Goal: Task Accomplishment & Management: Use online tool/utility

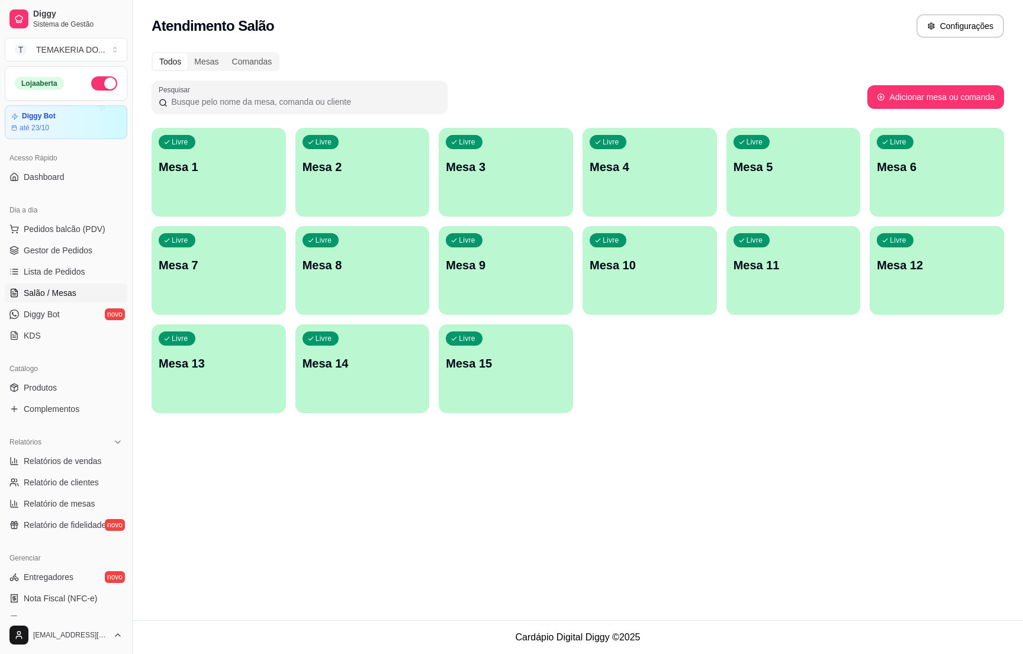
click at [329, 173] on p "Mesa 2" at bounding box center [363, 167] width 120 height 17
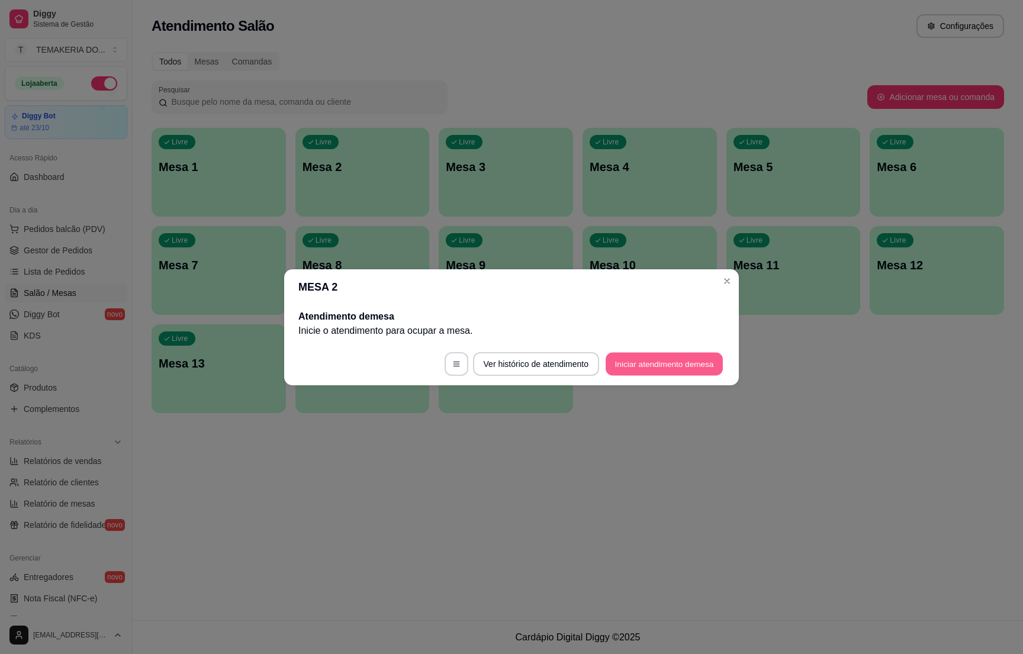
click at [629, 359] on button "Iniciar atendimento de mesa" at bounding box center [664, 363] width 117 height 23
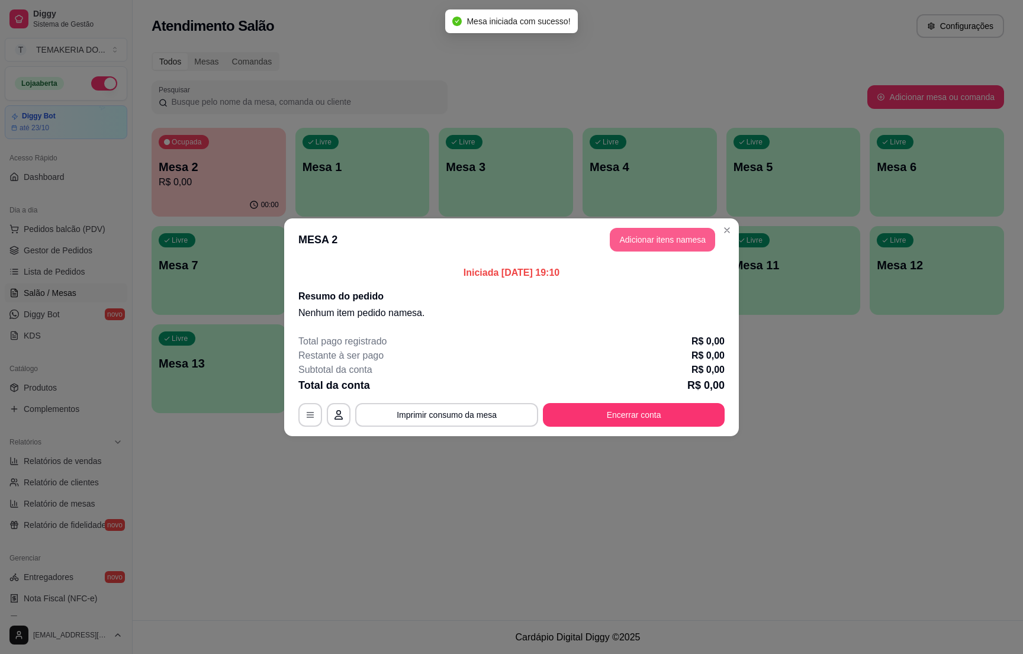
click at [624, 242] on button "Adicionar itens na mesa" at bounding box center [662, 240] width 105 height 24
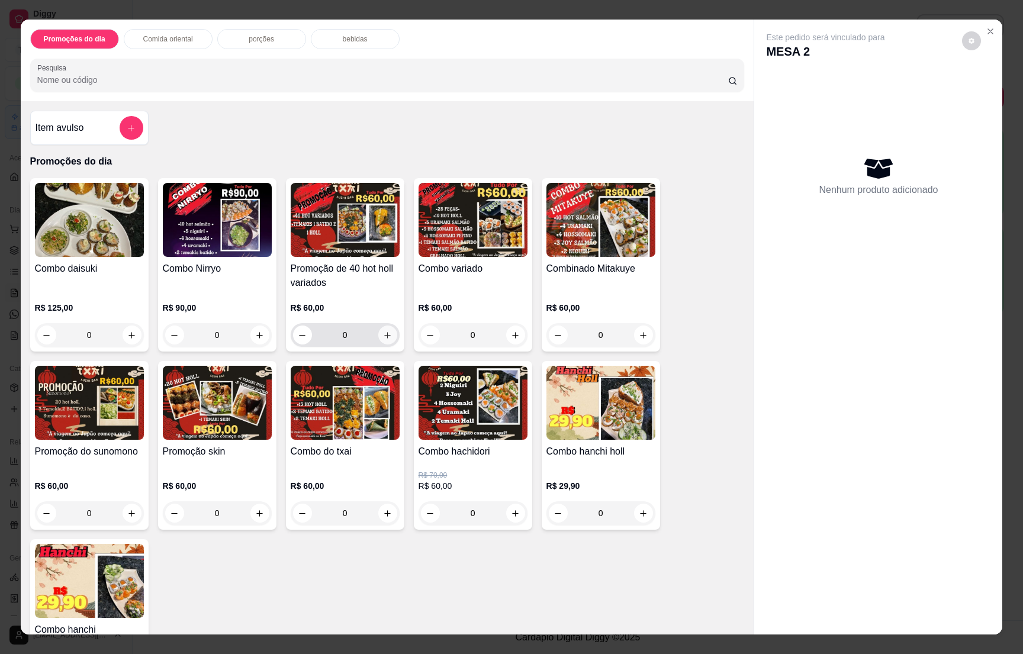
click at [385, 334] on button "increase-product-quantity" at bounding box center [387, 335] width 19 height 19
type input "1"
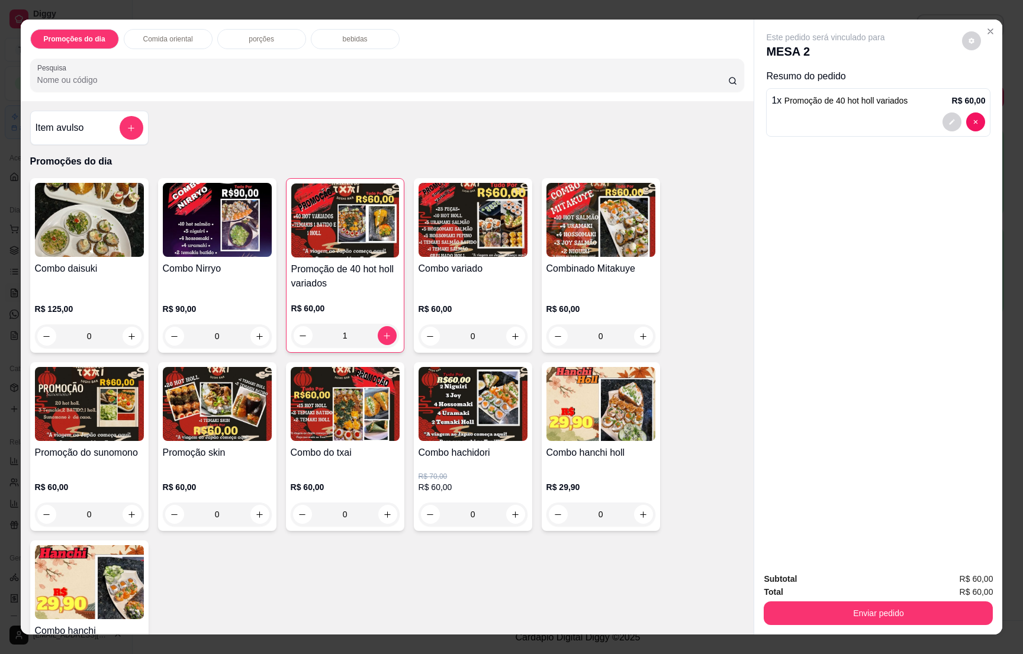
click at [343, 41] on p "bebidas" at bounding box center [355, 38] width 25 height 9
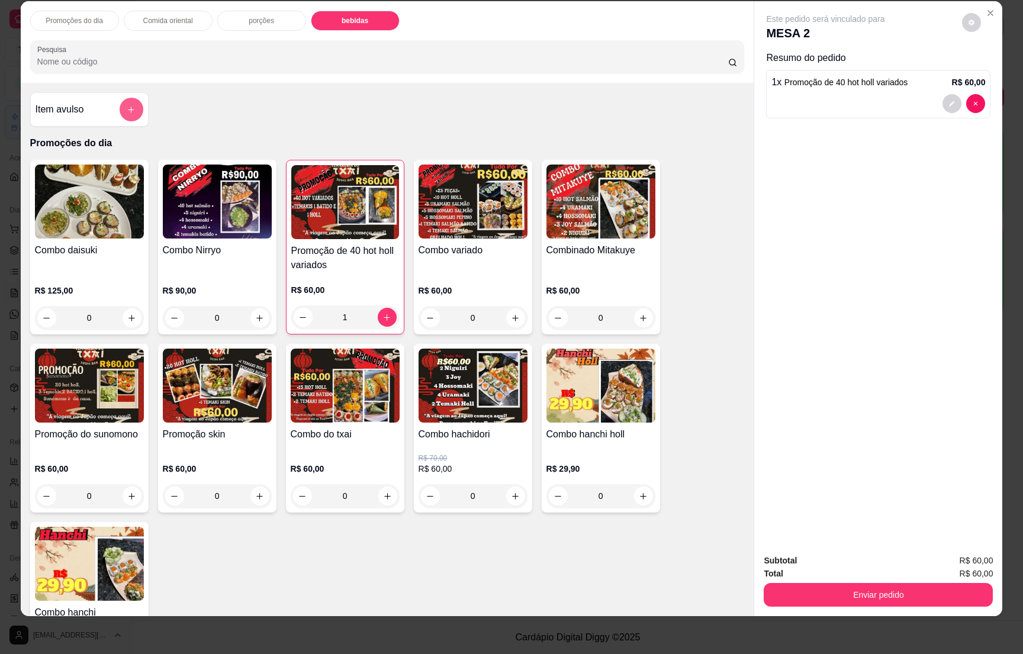
click at [127, 108] on icon "add-separate-item" at bounding box center [131, 109] width 9 height 9
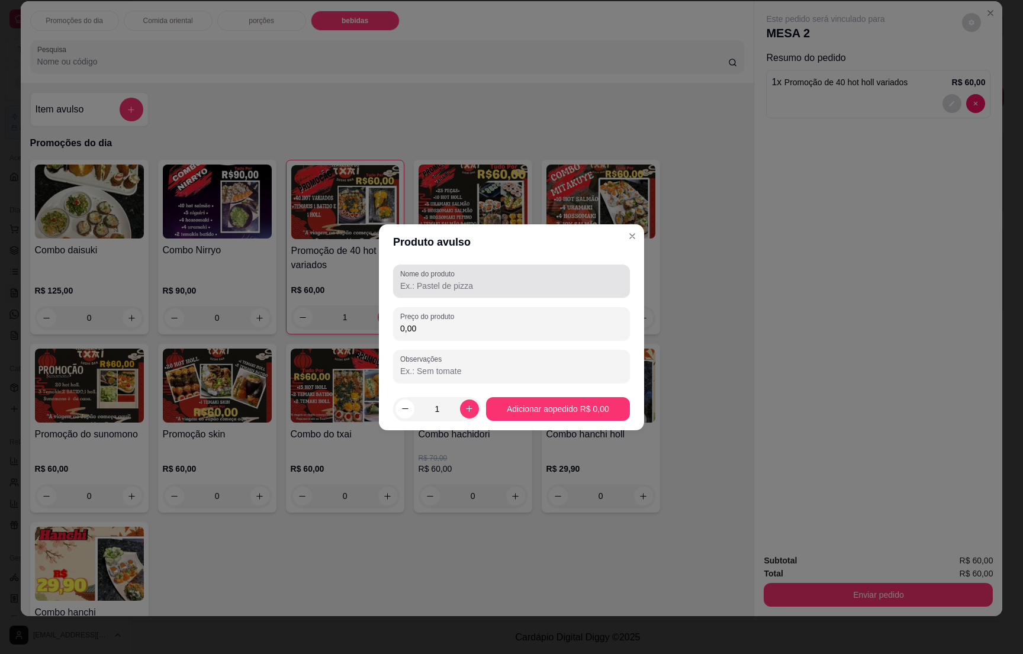
drag, startPoint x: 439, startPoint y: 272, endPoint x: 433, endPoint y: 278, distance: 7.5
click at [439, 274] on label "Nome do produto" at bounding box center [429, 274] width 59 height 10
click at [439, 280] on input "Nome do produto" at bounding box center [511, 286] width 223 height 12
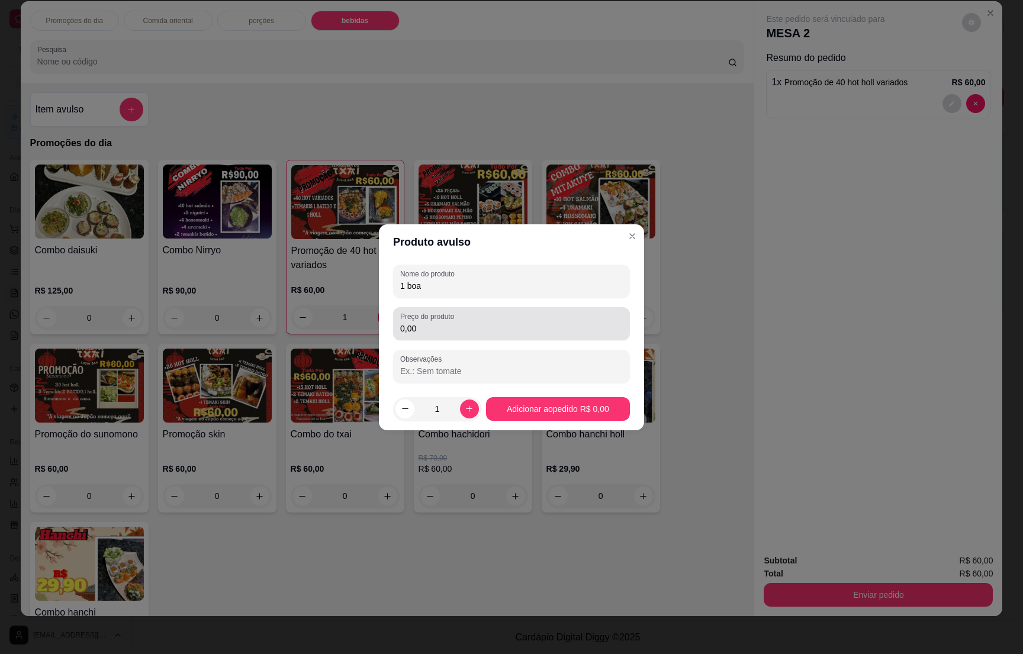
type input "1 boa"
click at [425, 327] on input "0,00" at bounding box center [511, 329] width 223 height 12
type input "8,90"
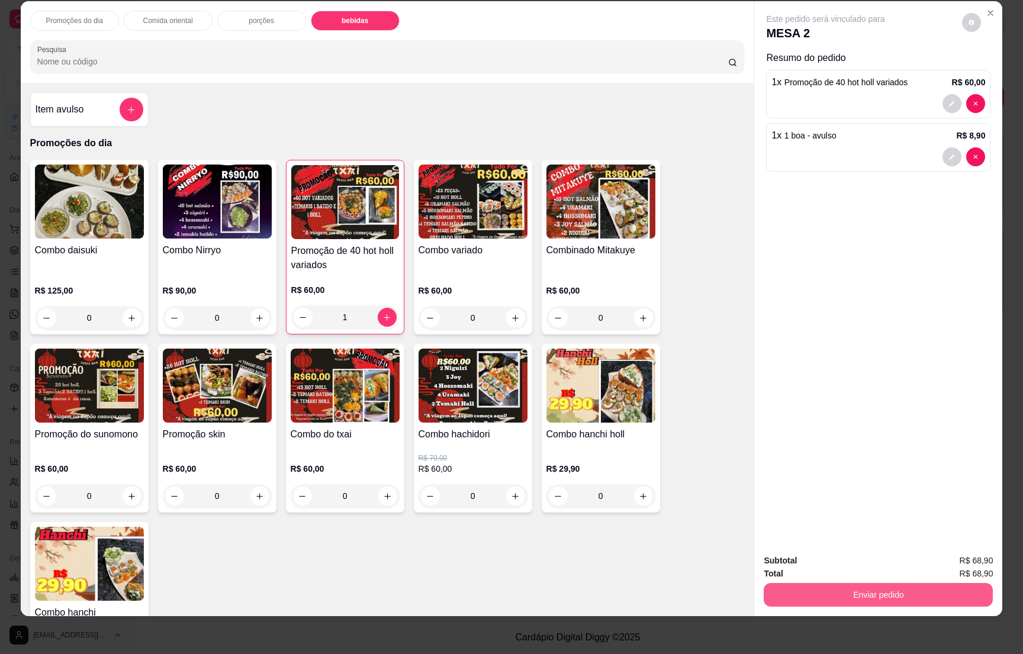
click at [865, 596] on button "Enviar pedido" at bounding box center [878, 595] width 229 height 24
click at [956, 563] on button "Enviar pedido" at bounding box center [959, 566] width 67 height 22
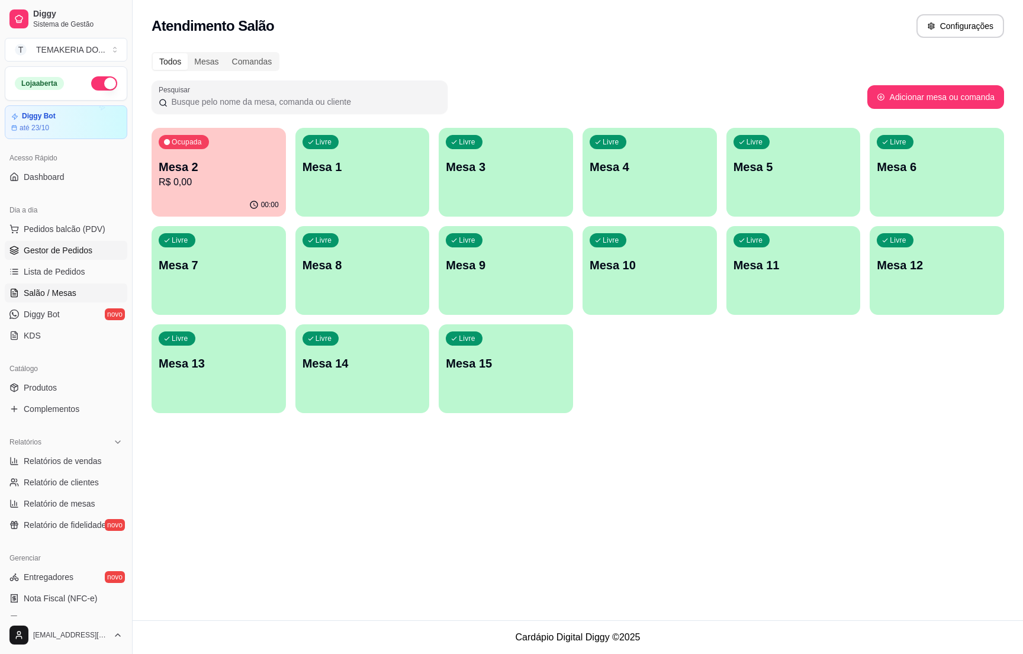
click at [18, 250] on icon at bounding box center [13, 250] width 9 height 9
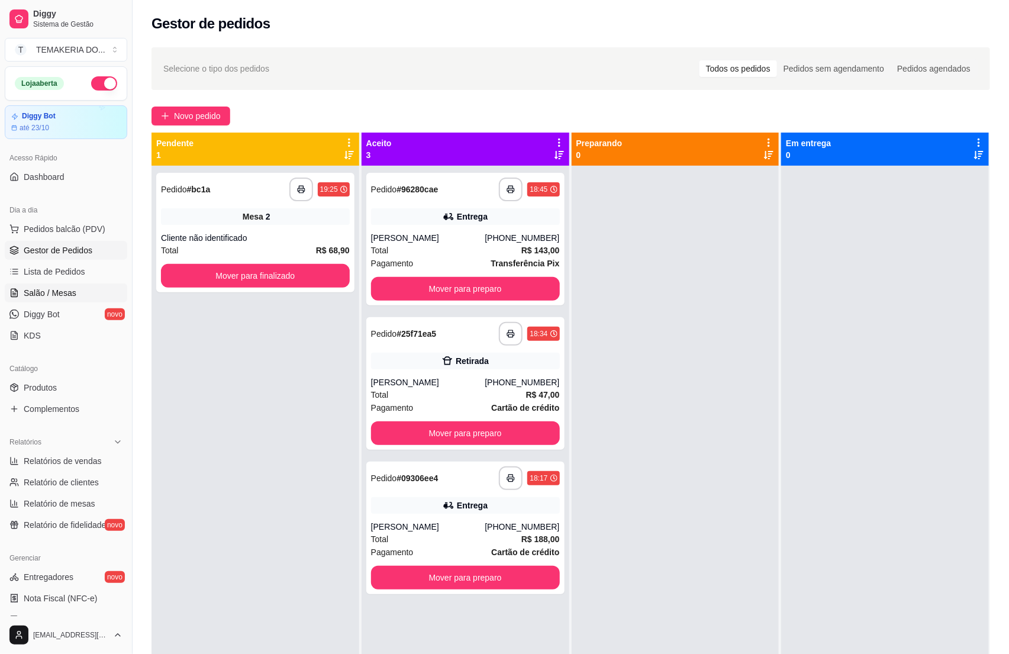
click at [60, 295] on span "Salão / Mesas" at bounding box center [50, 293] width 53 height 12
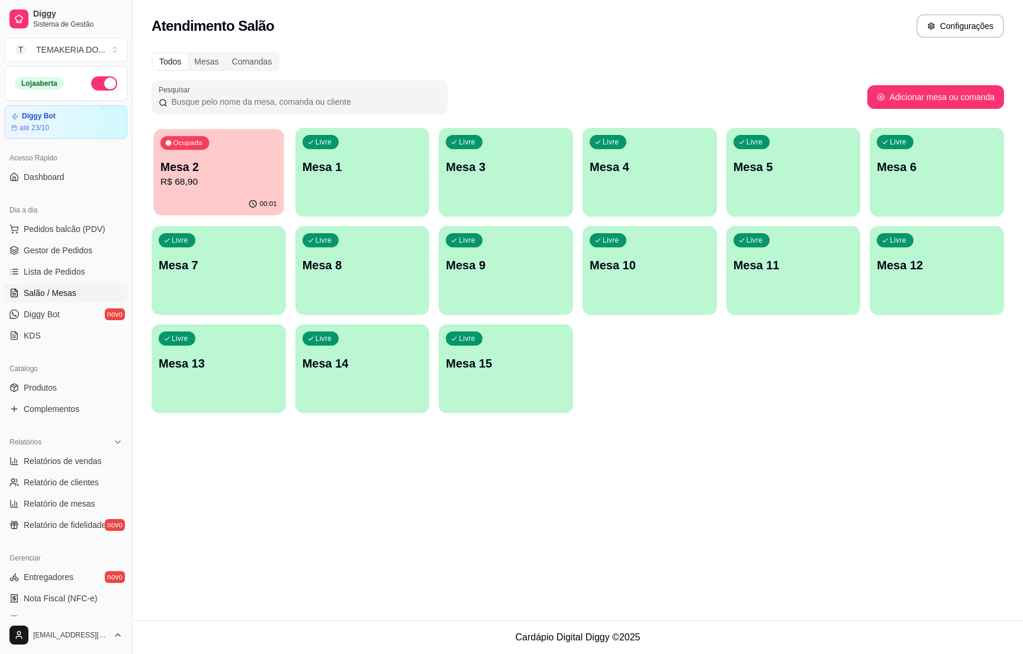
click at [213, 187] on p "R$ 68,90" at bounding box center [218, 182] width 117 height 14
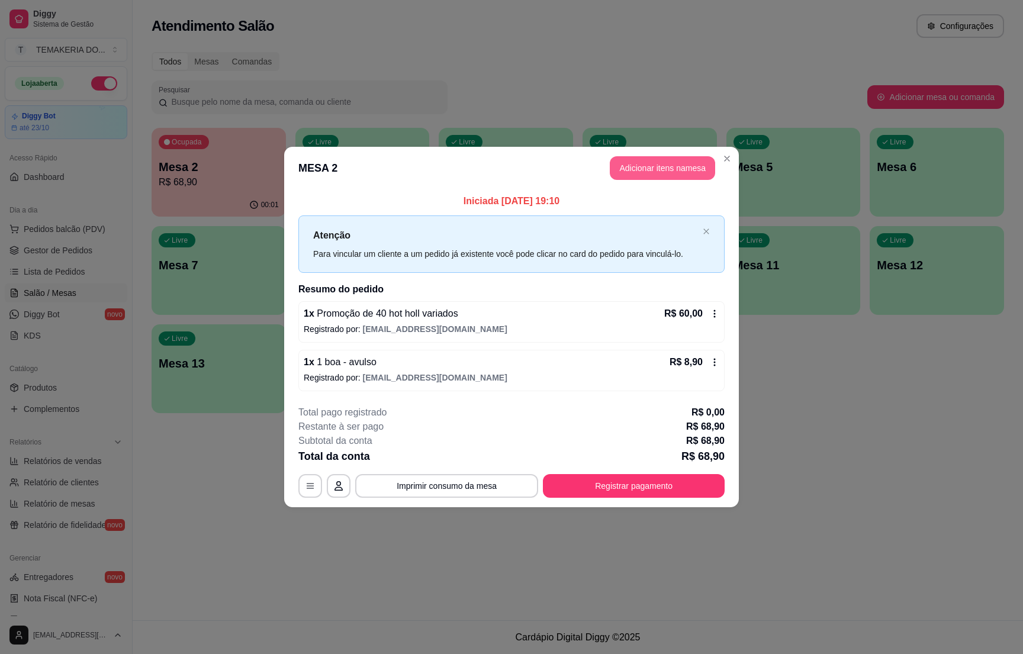
click at [640, 168] on button "Adicionar itens na mesa" at bounding box center [662, 168] width 105 height 24
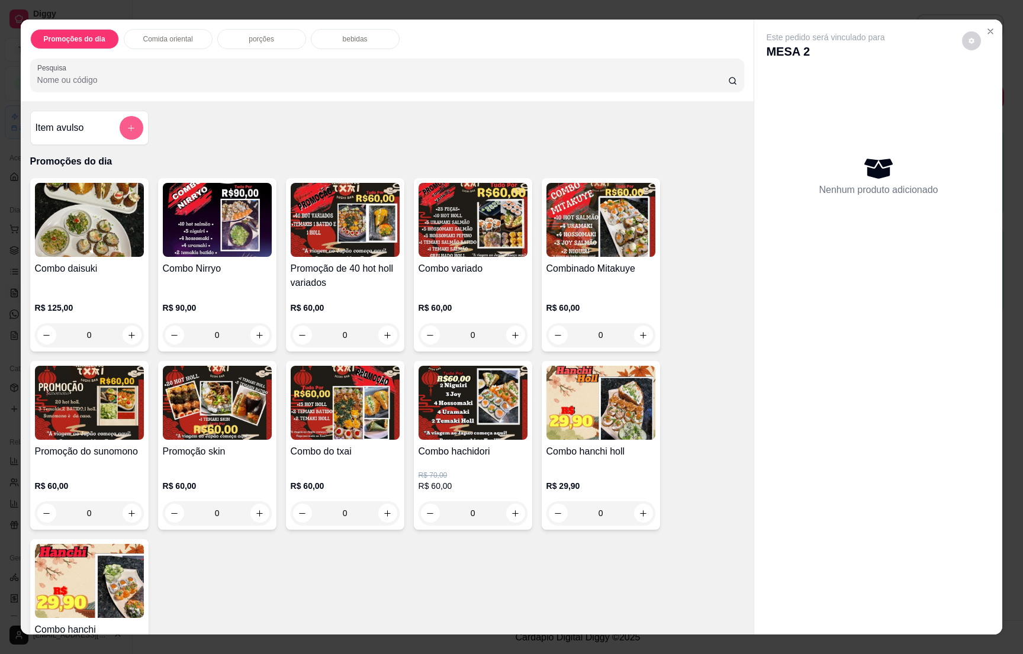
click at [131, 127] on button "add-separate-item" at bounding box center [132, 128] width 24 height 24
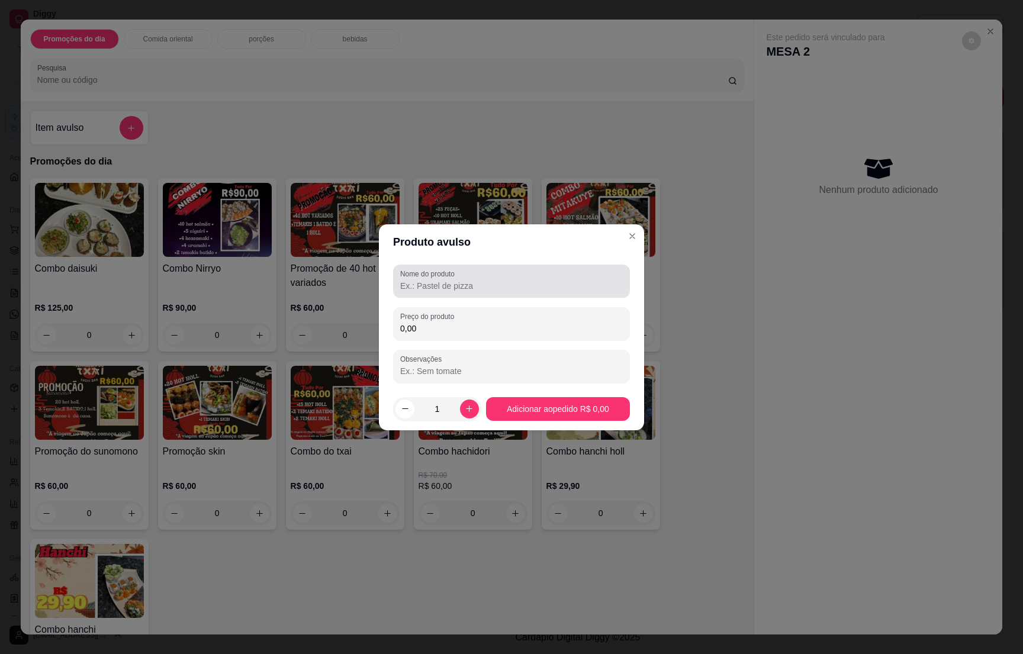
click at [414, 276] on label "Nome do produto" at bounding box center [429, 274] width 59 height 10
click at [414, 280] on input "Nome do produto" at bounding box center [511, 286] width 223 height 12
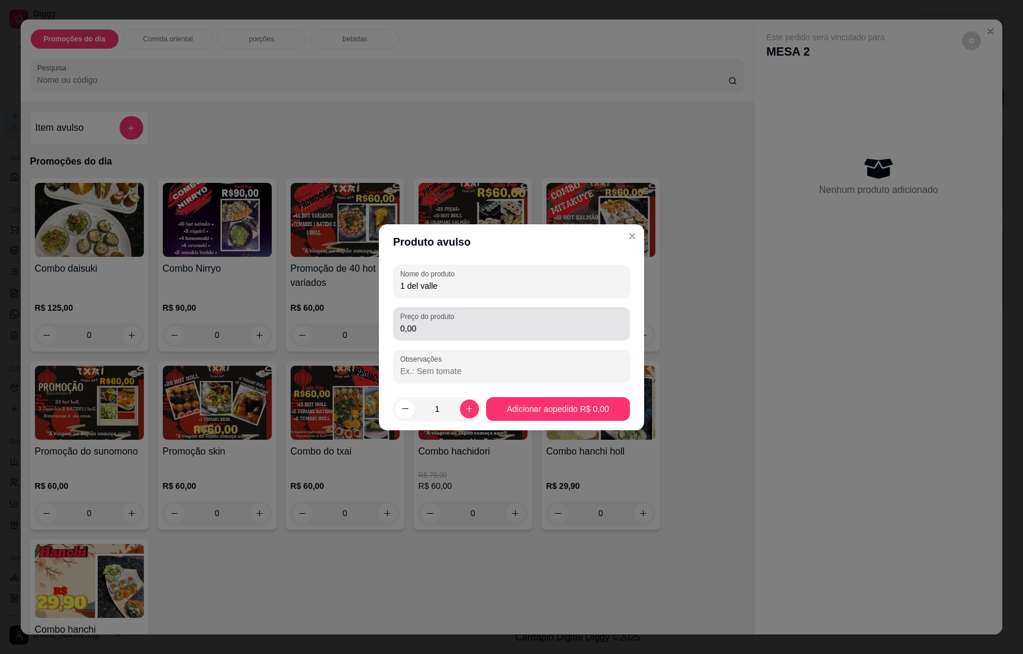
type input "1 del valle"
click at [446, 326] on input "0,00" at bounding box center [511, 329] width 223 height 12
type input "6,90"
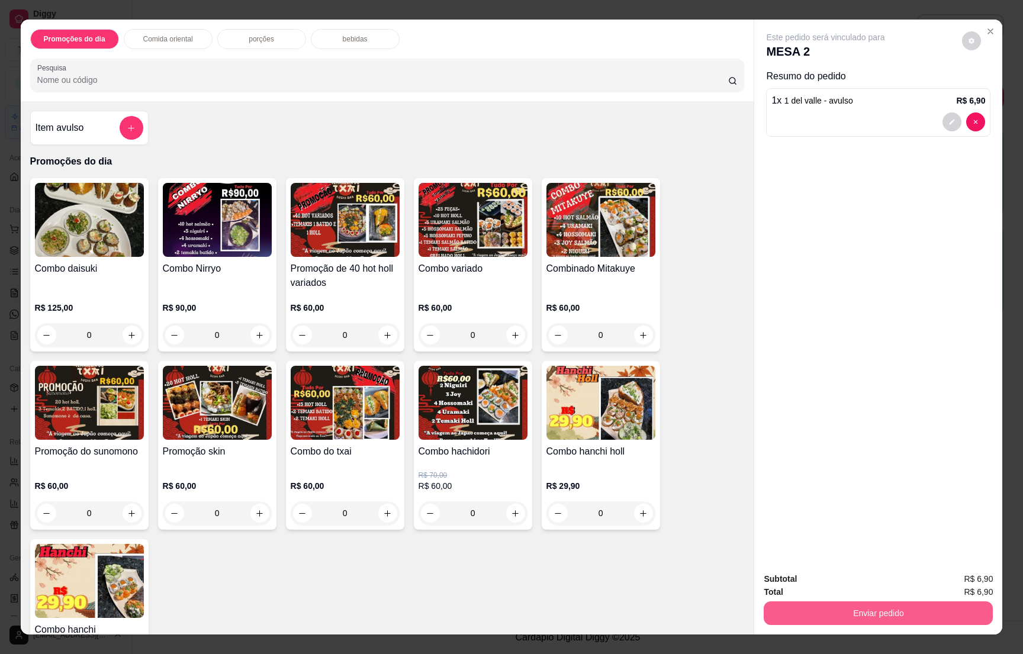
click at [883, 604] on button "Enviar pedido" at bounding box center [878, 613] width 229 height 24
click at [945, 584] on button "Enviar pedido" at bounding box center [960, 584] width 65 height 22
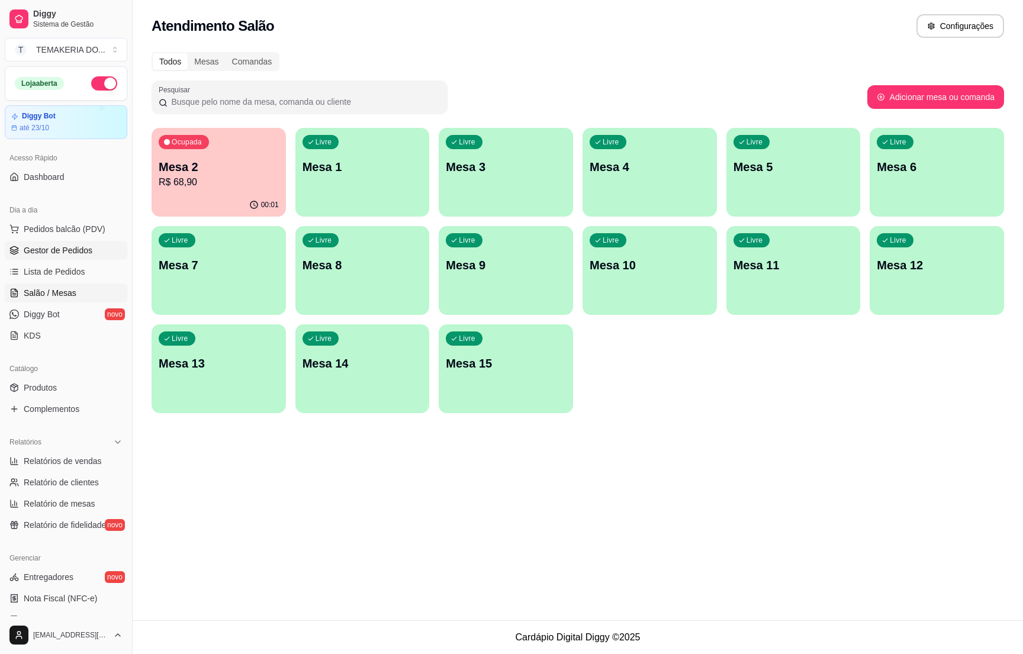
click at [78, 252] on span "Gestor de Pedidos" at bounding box center [58, 250] width 69 height 12
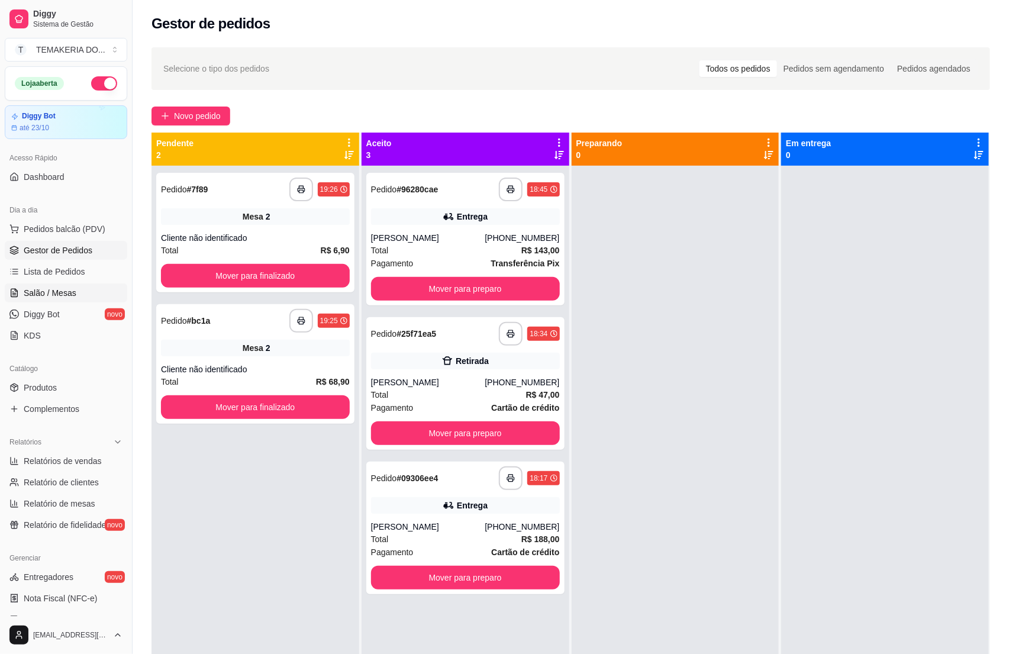
click at [63, 295] on span "Salão / Mesas" at bounding box center [50, 293] width 53 height 12
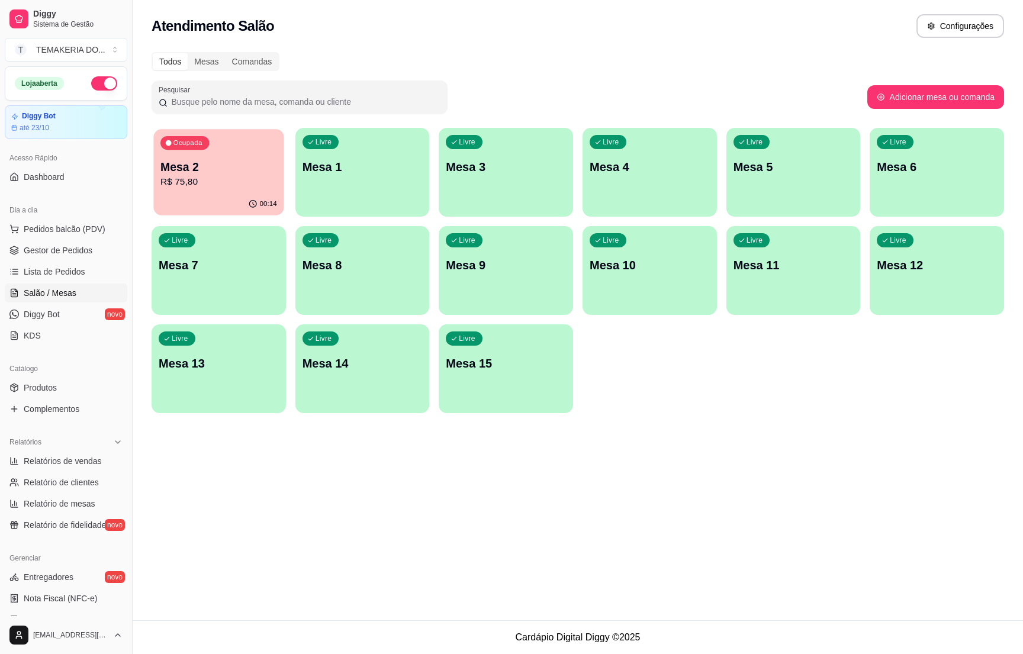
click at [182, 187] on p "R$ 75,80" at bounding box center [218, 182] width 117 height 14
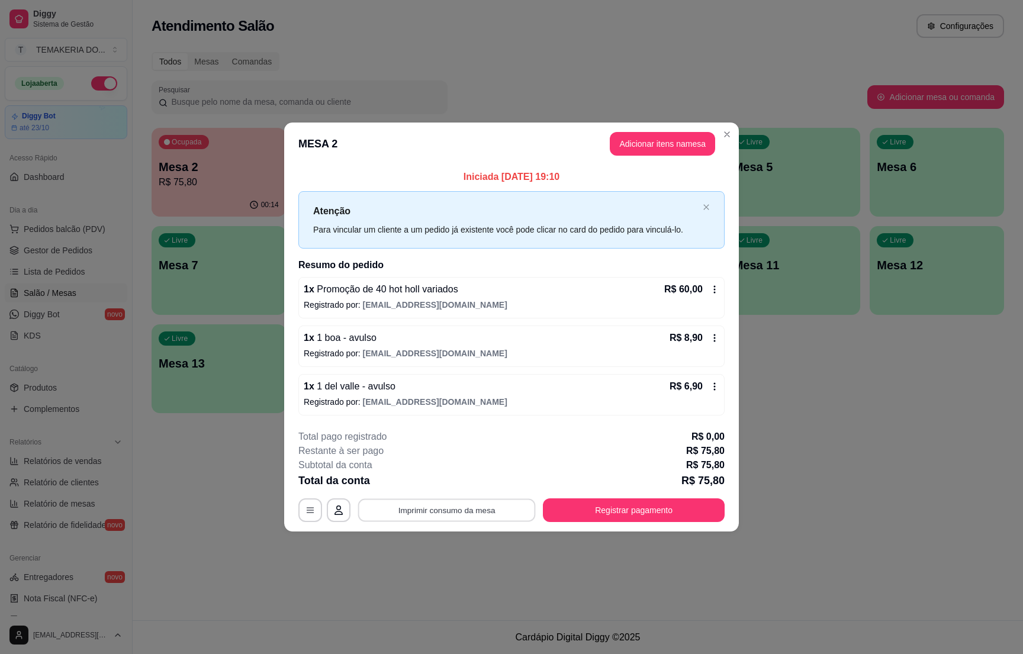
click at [484, 510] on button "Imprimir consumo da mesa" at bounding box center [447, 510] width 178 height 23
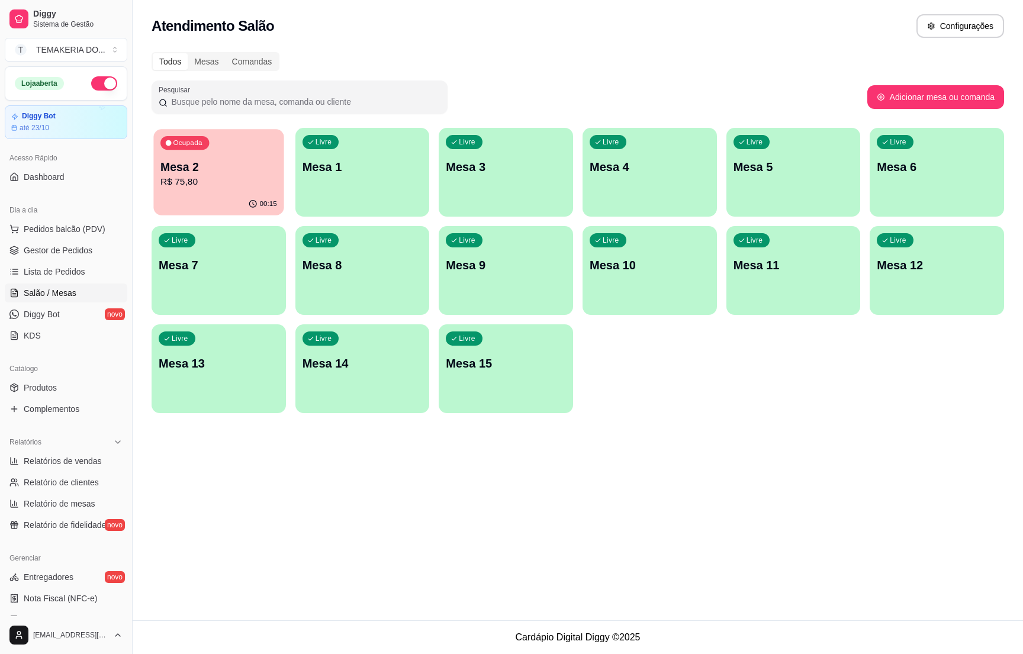
click at [194, 194] on div "00:15" at bounding box center [218, 204] width 130 height 22
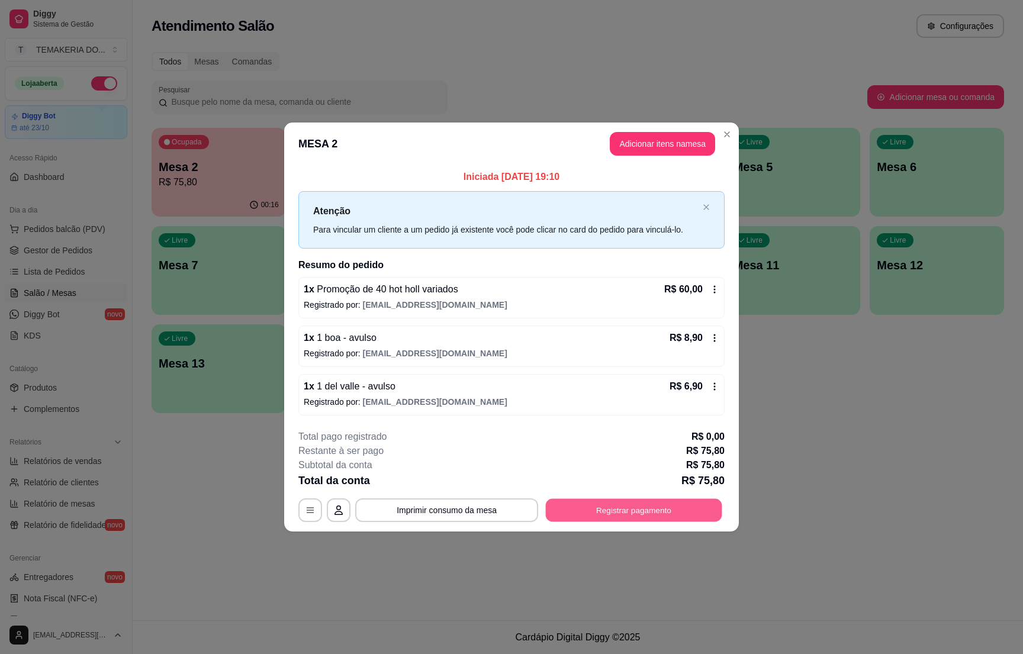
click at [609, 516] on button "Registrar pagamento" at bounding box center [634, 510] width 176 height 23
click at [510, 275] on div "Crédito" at bounding box center [511, 283] width 34 height 16
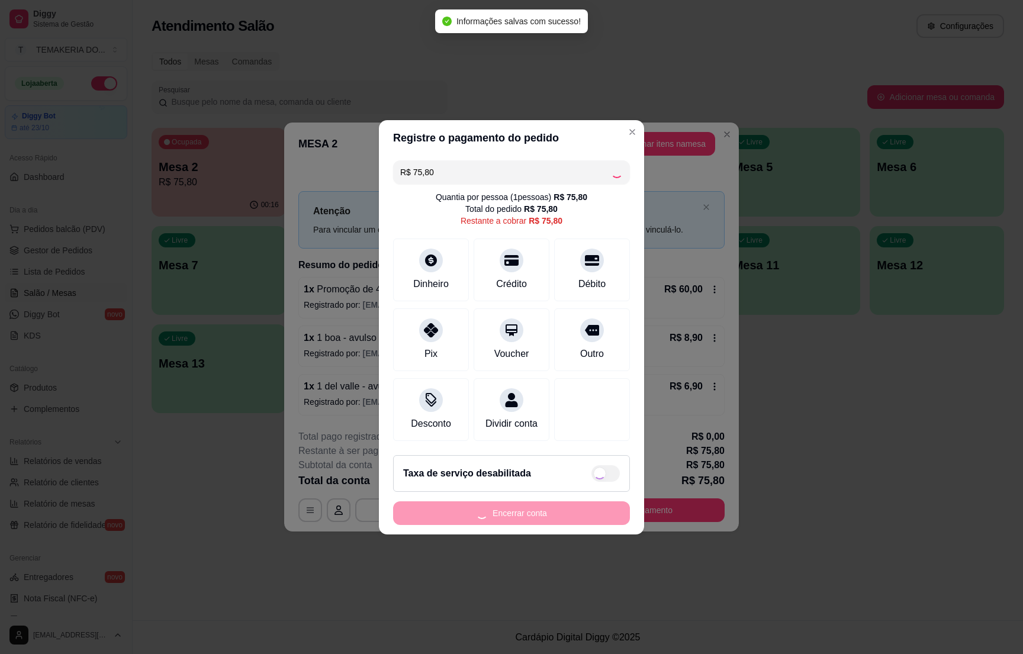
type input "R$ 0,00"
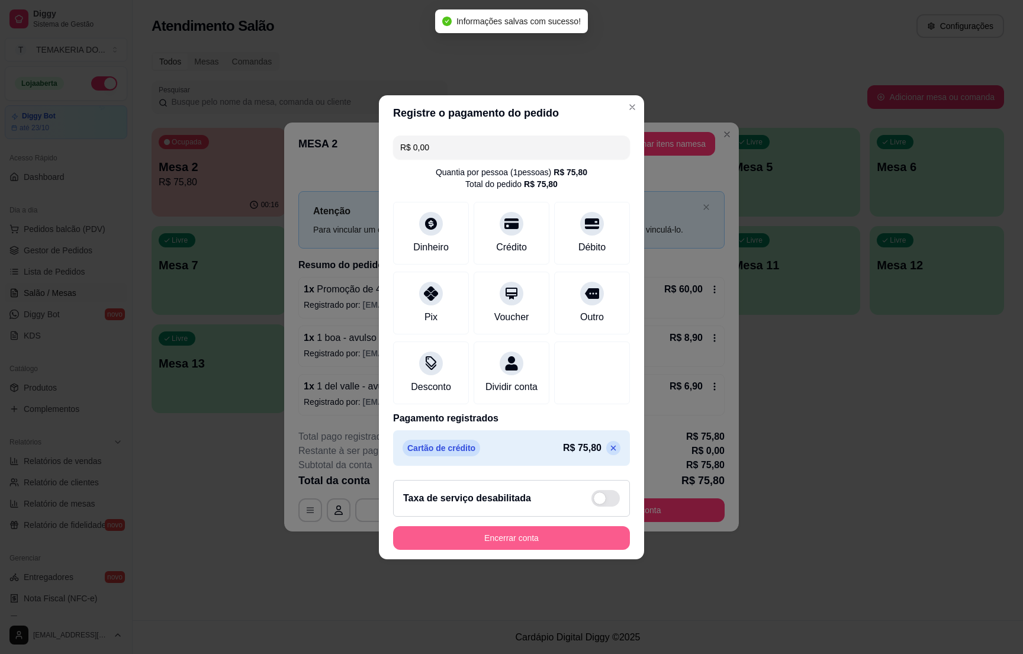
click at [478, 542] on button "Encerrar conta" at bounding box center [511, 538] width 237 height 24
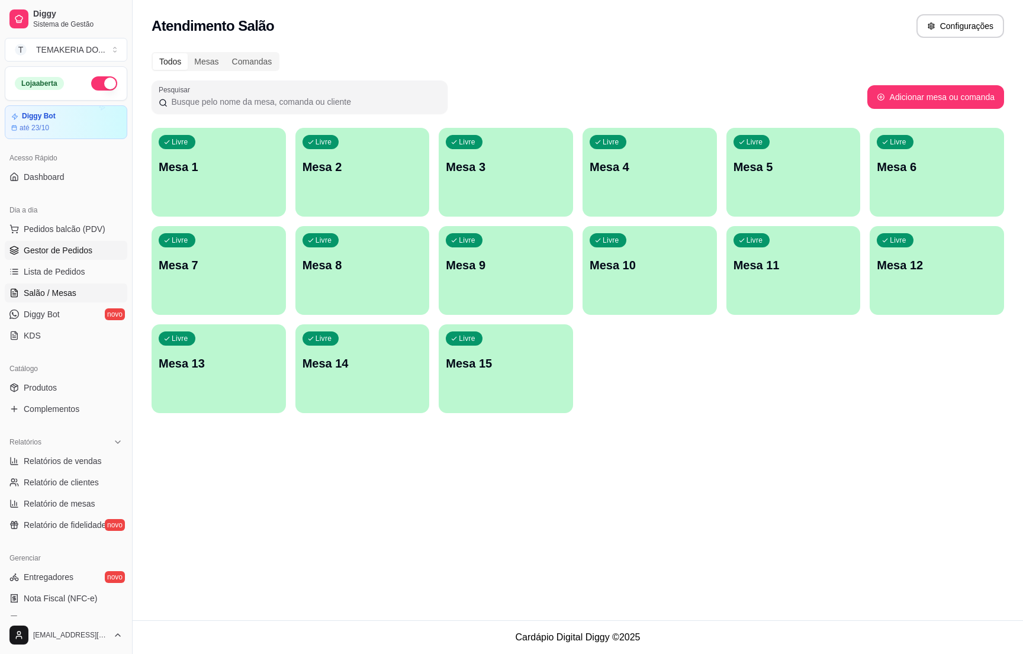
click at [67, 249] on span "Gestor de Pedidos" at bounding box center [58, 250] width 69 height 12
